Goal: Information Seeking & Learning: Learn about a topic

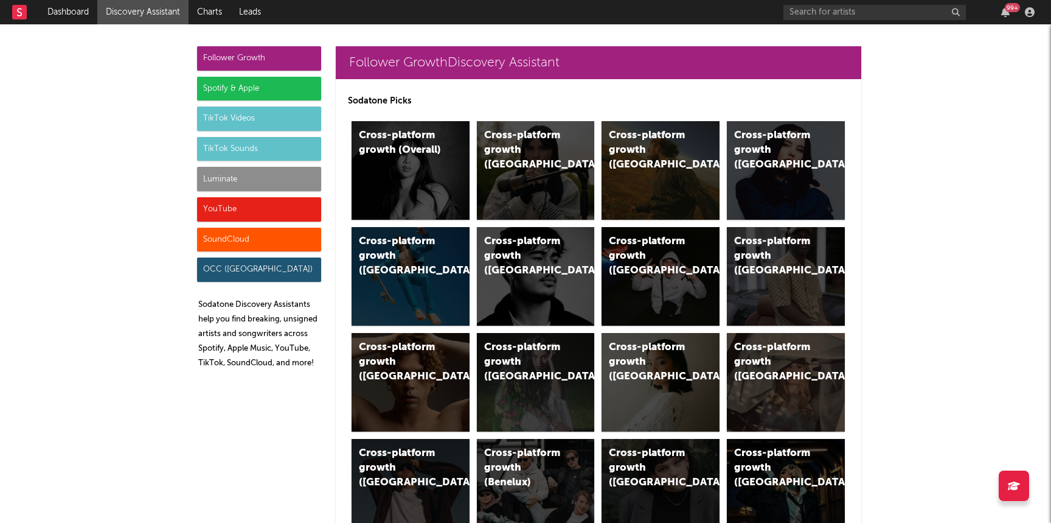
click at [285, 181] on div "Luminate" at bounding box center [259, 179] width 124 height 24
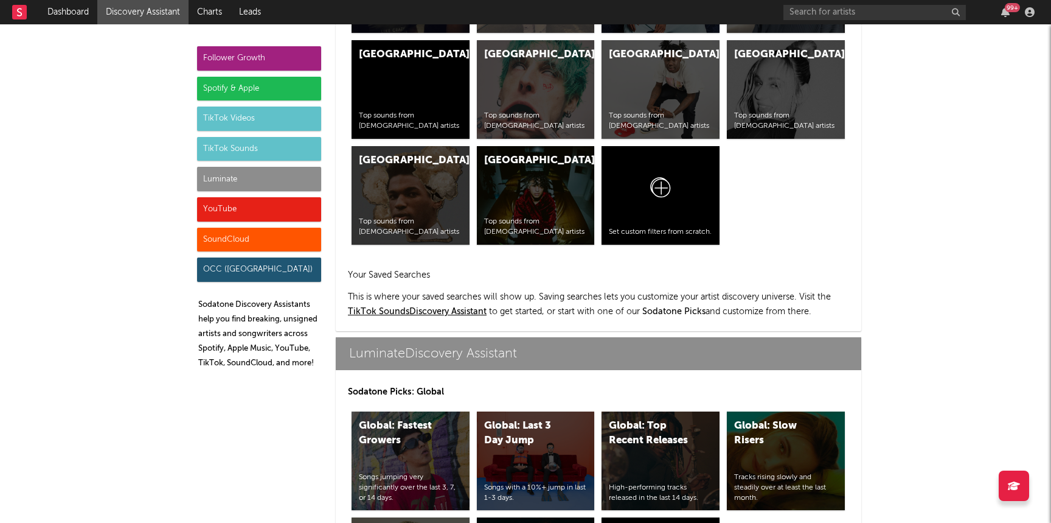
scroll to position [5400, 0]
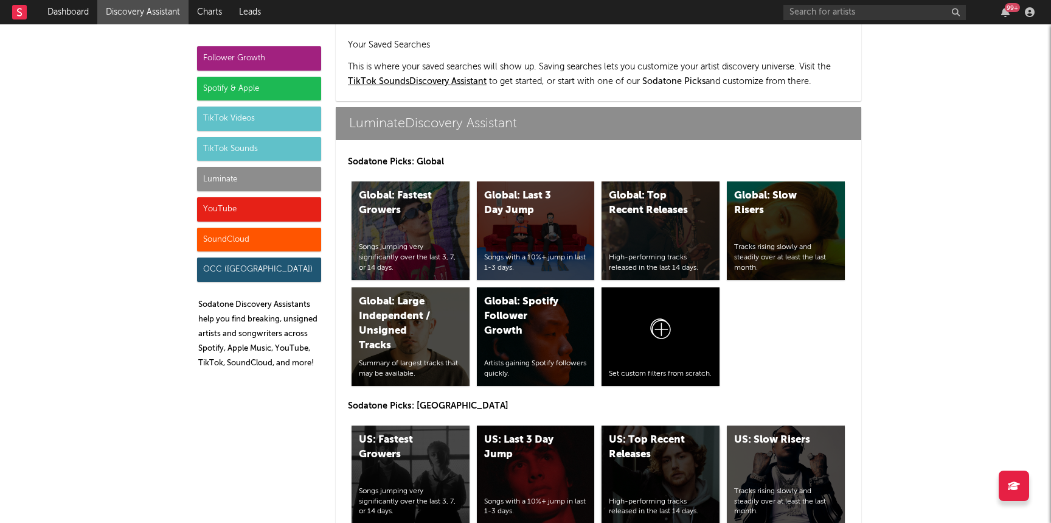
click at [673, 430] on div "US: Top Recent Releases High-performing tracks released in the last 14 days." at bounding box center [661, 474] width 118 height 99
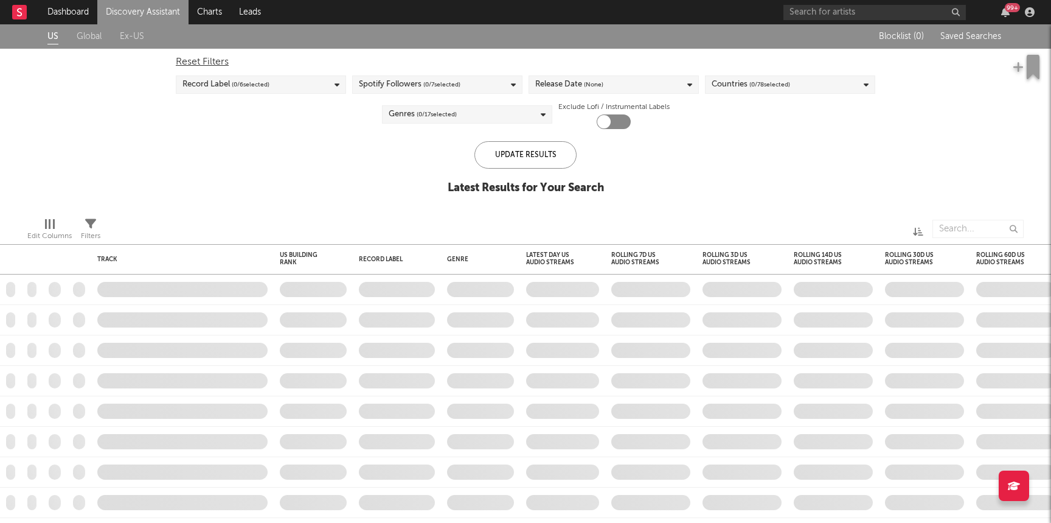
checkbox input "true"
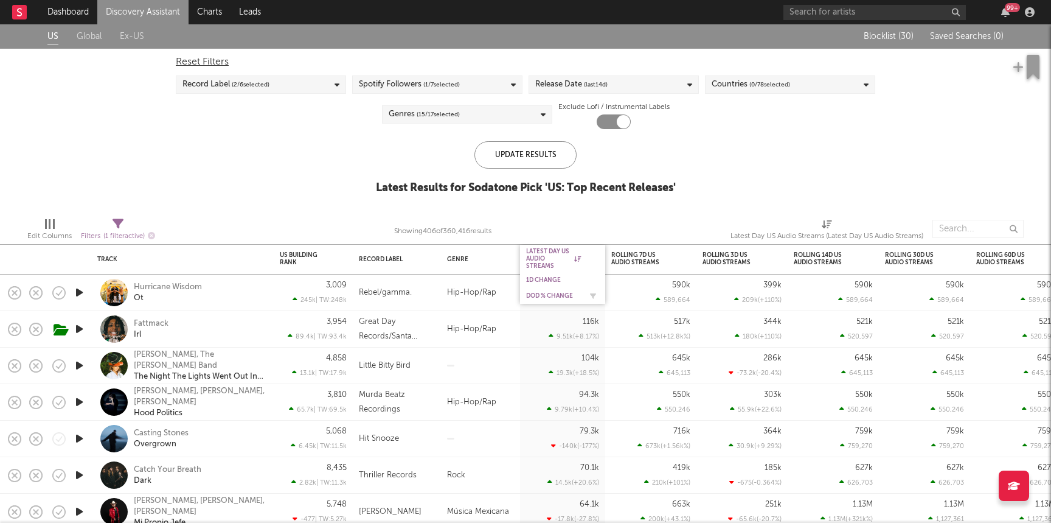
click at [548, 293] on div "DoD % Change" at bounding box center [553, 295] width 55 height 7
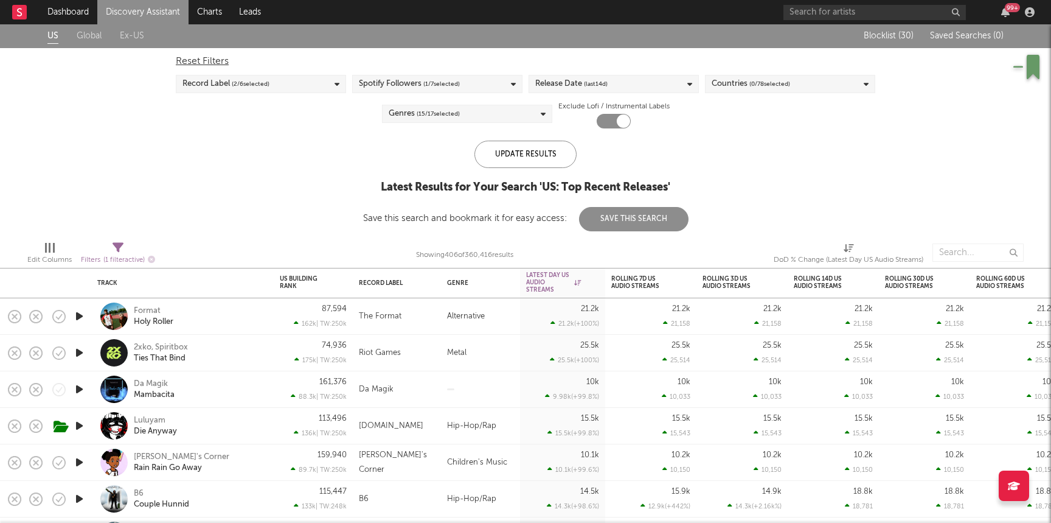
click at [80, 428] on icon "button" at bounding box center [79, 425] width 13 height 15
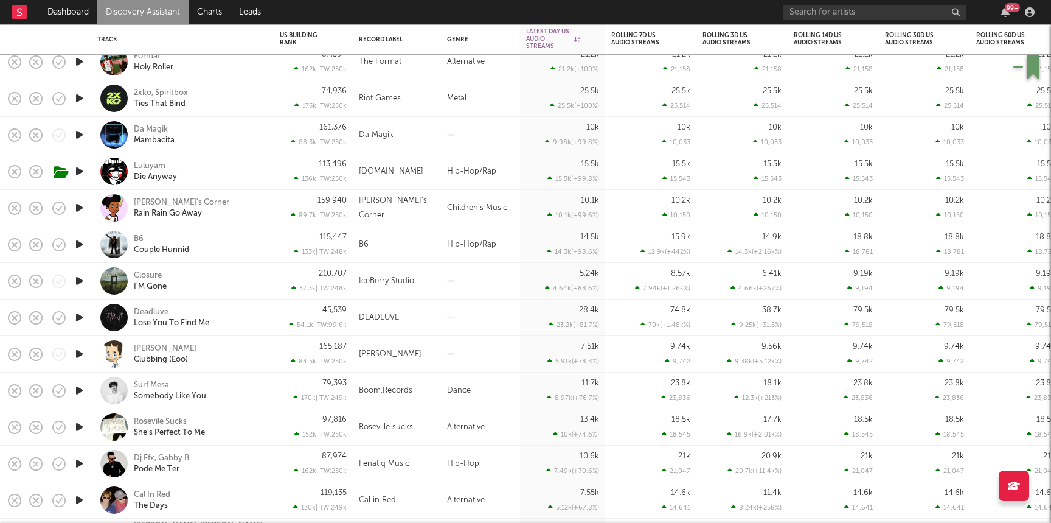
click at [78, 357] on icon "button" at bounding box center [79, 353] width 13 height 15
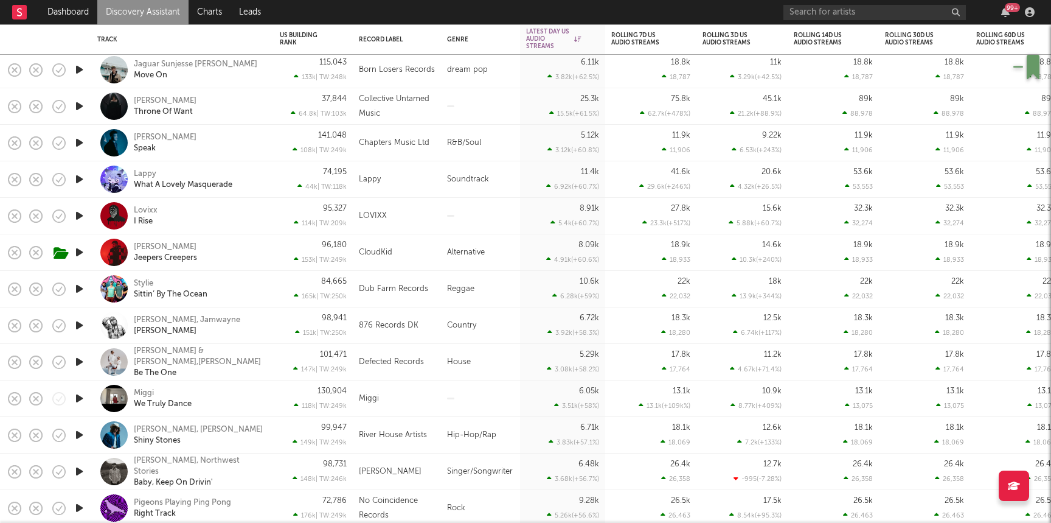
click at [162, 341] on div "Tn Grizzly, Jamwayne [PERSON_NAME]" at bounding box center [182, 325] width 170 height 36
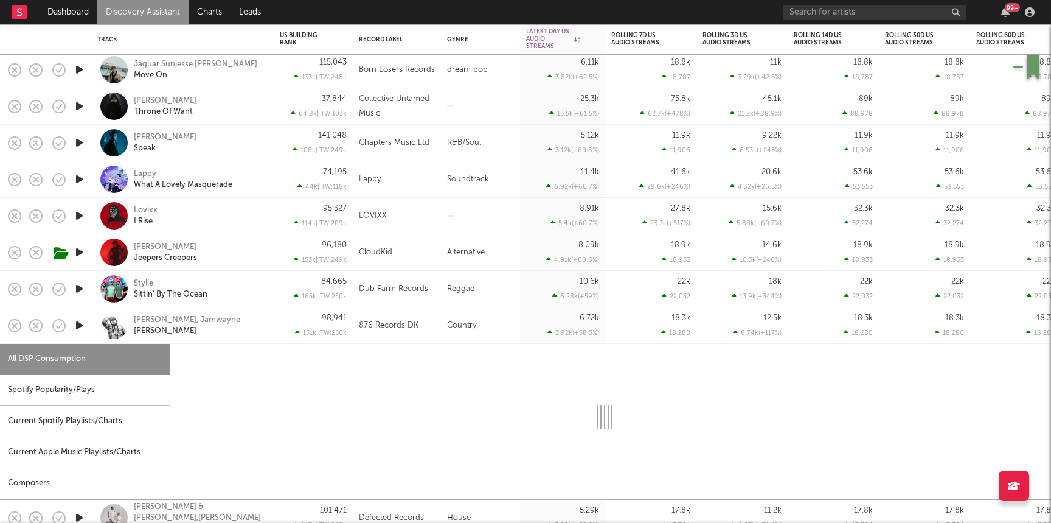
select select "1w"
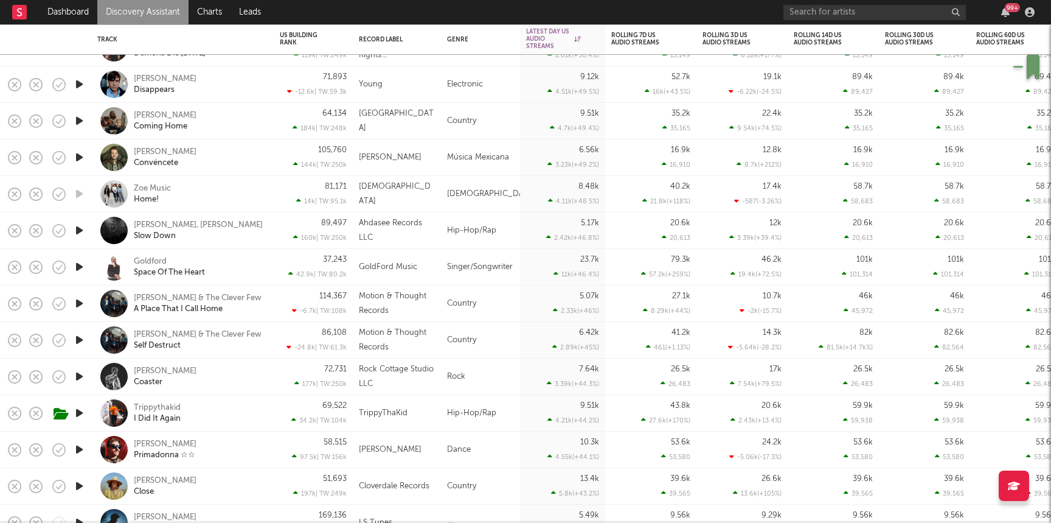
click at [78, 408] on icon "button" at bounding box center [79, 412] width 13 height 15
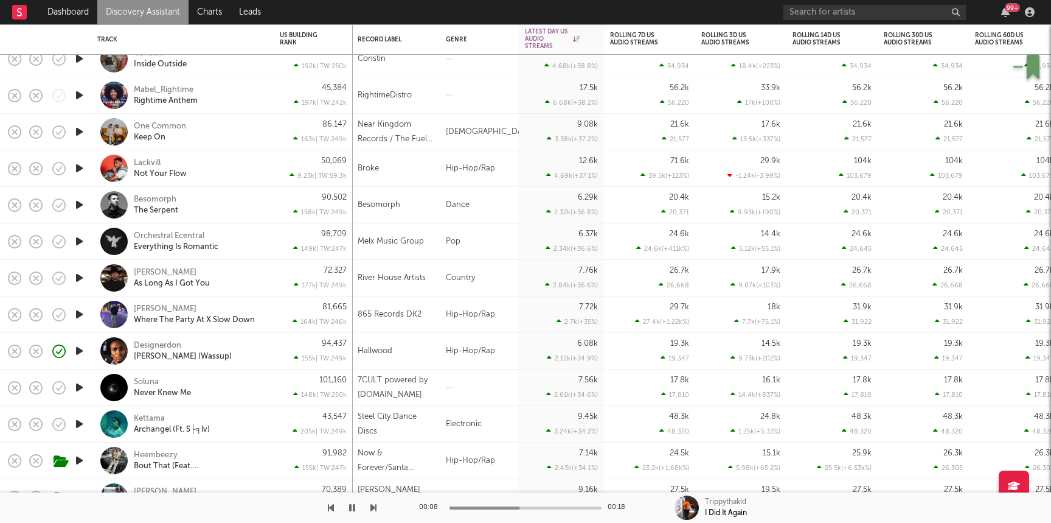
click at [80, 352] on icon "button" at bounding box center [79, 350] width 13 height 15
click at [248, 351] on div "Designerdon [PERSON_NAME] (Wassup)" at bounding box center [199, 351] width 131 height 22
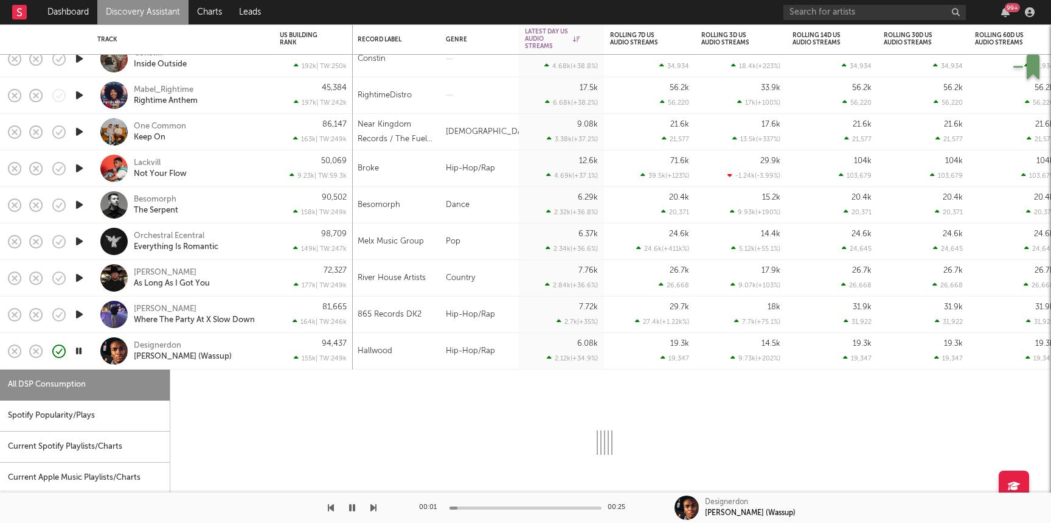
select select "1w"
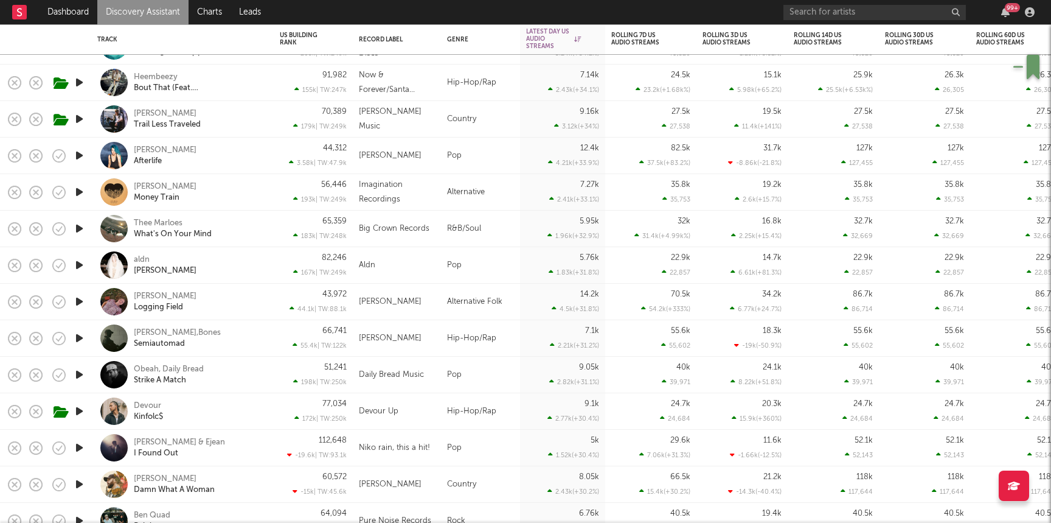
click at [80, 414] on icon "button" at bounding box center [79, 410] width 13 height 15
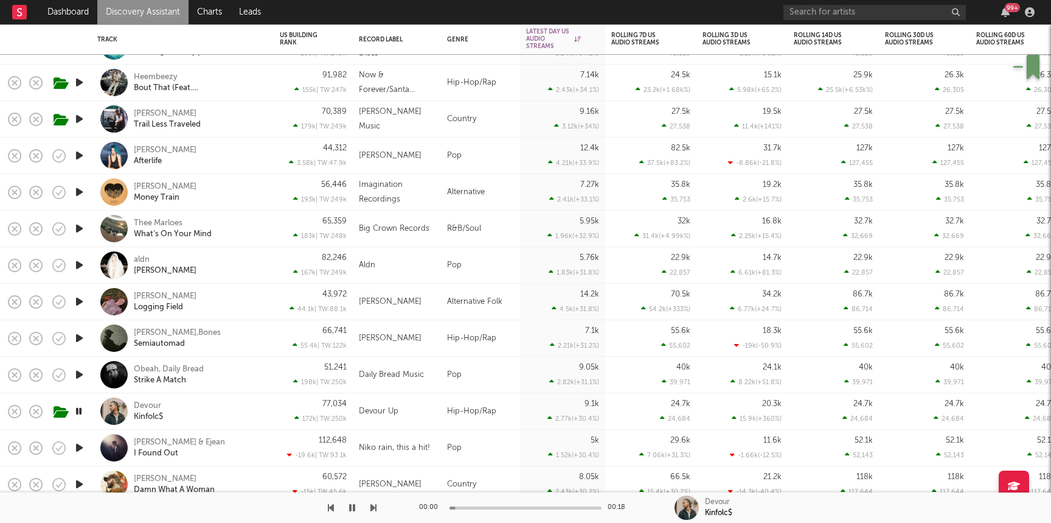
click at [238, 406] on div "Devour Kinfolc$" at bounding box center [199, 411] width 131 height 22
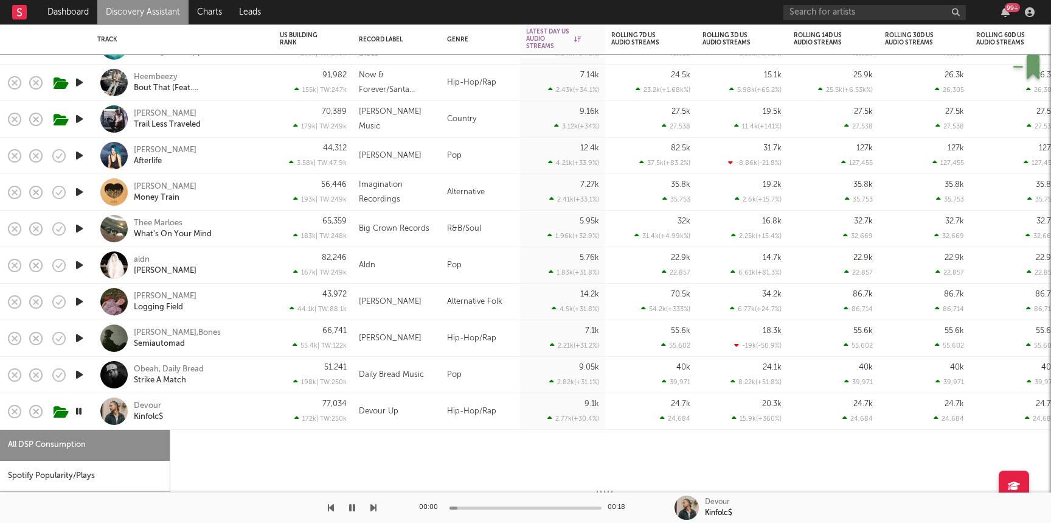
select select "1w"
